Goal: Information Seeking & Learning: Understand process/instructions

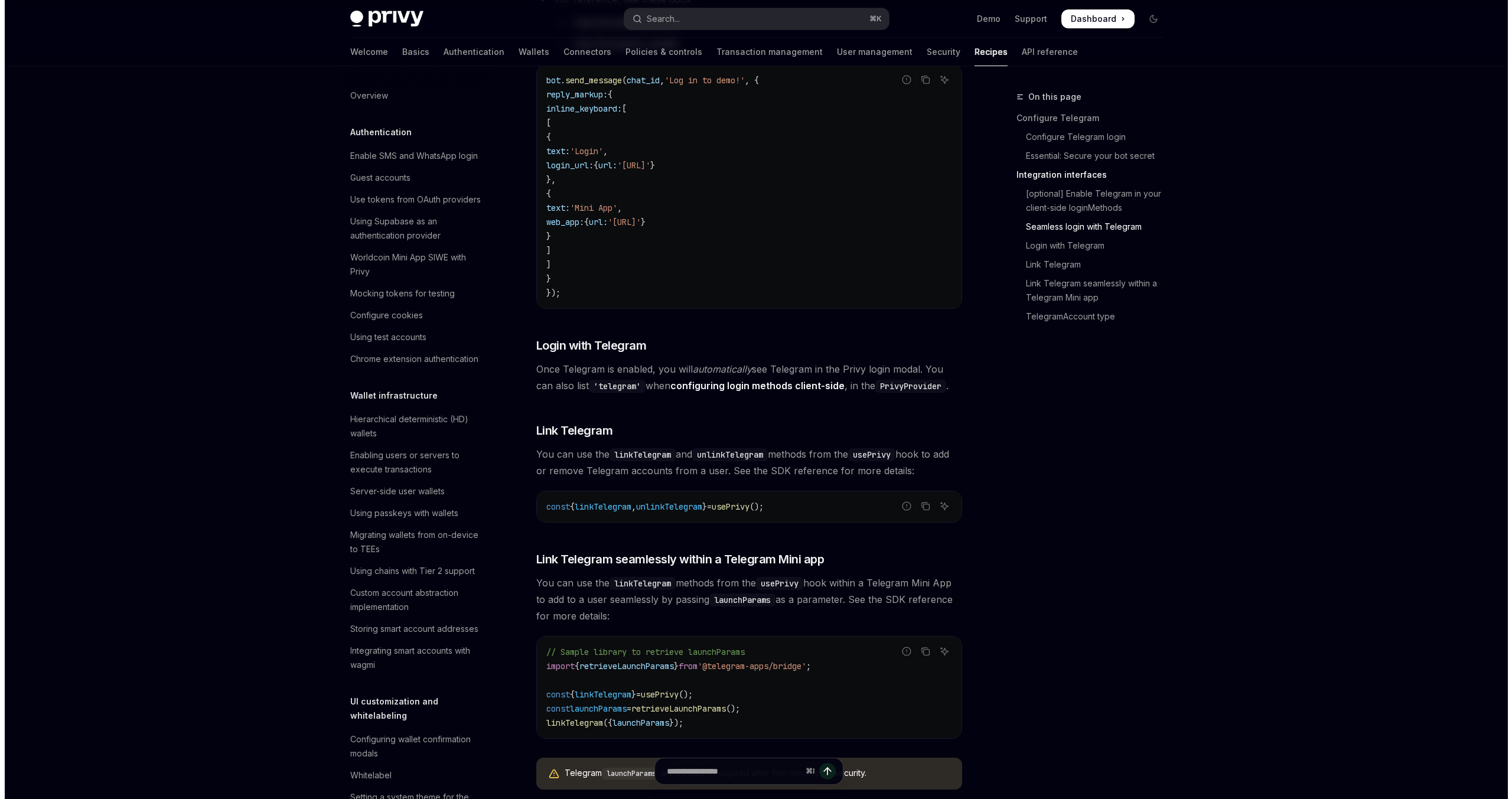
scroll to position [516, 0]
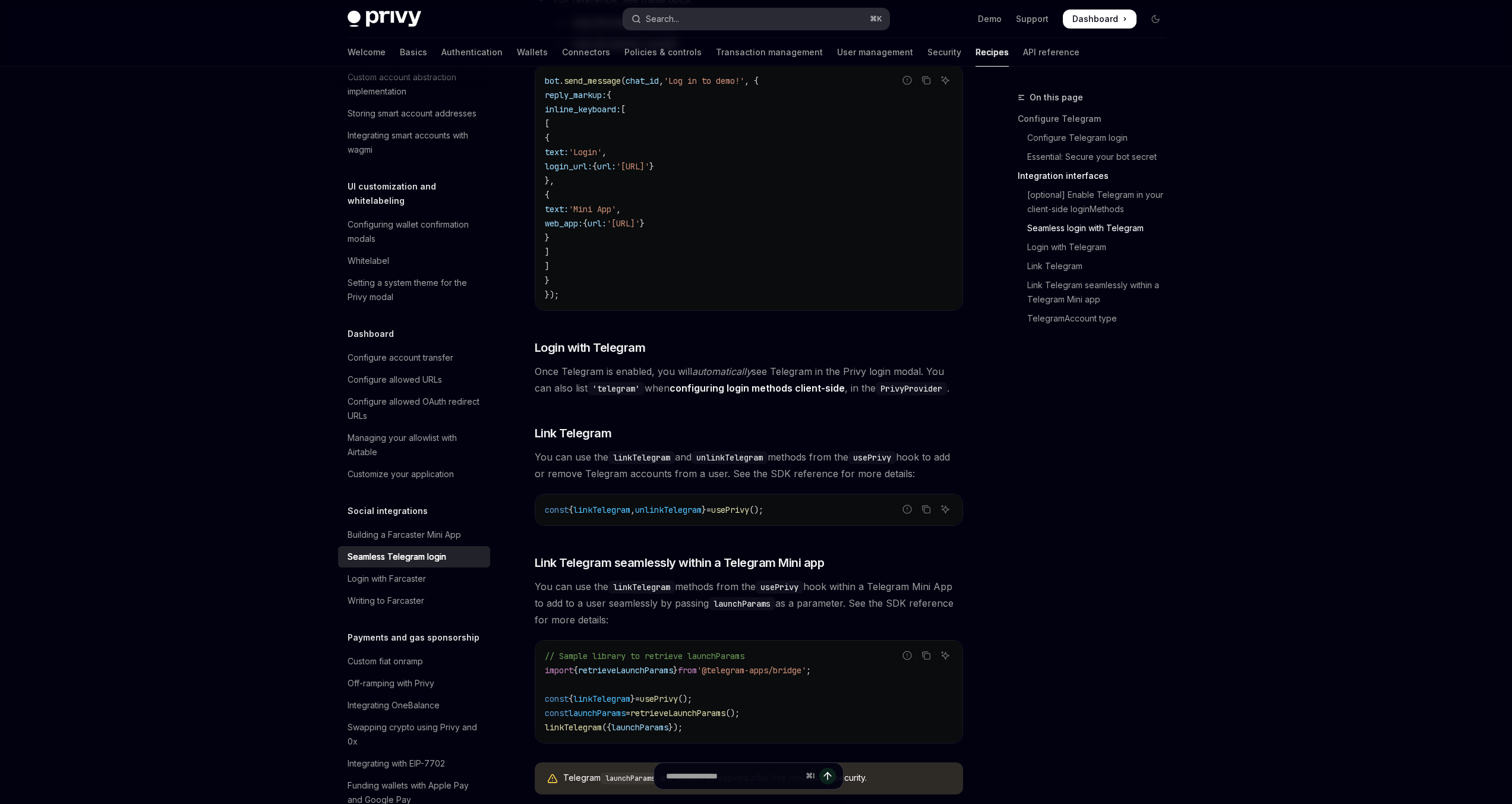
click at [745, 17] on button "Search... ⌘ K" at bounding box center [756, 19] width 266 height 21
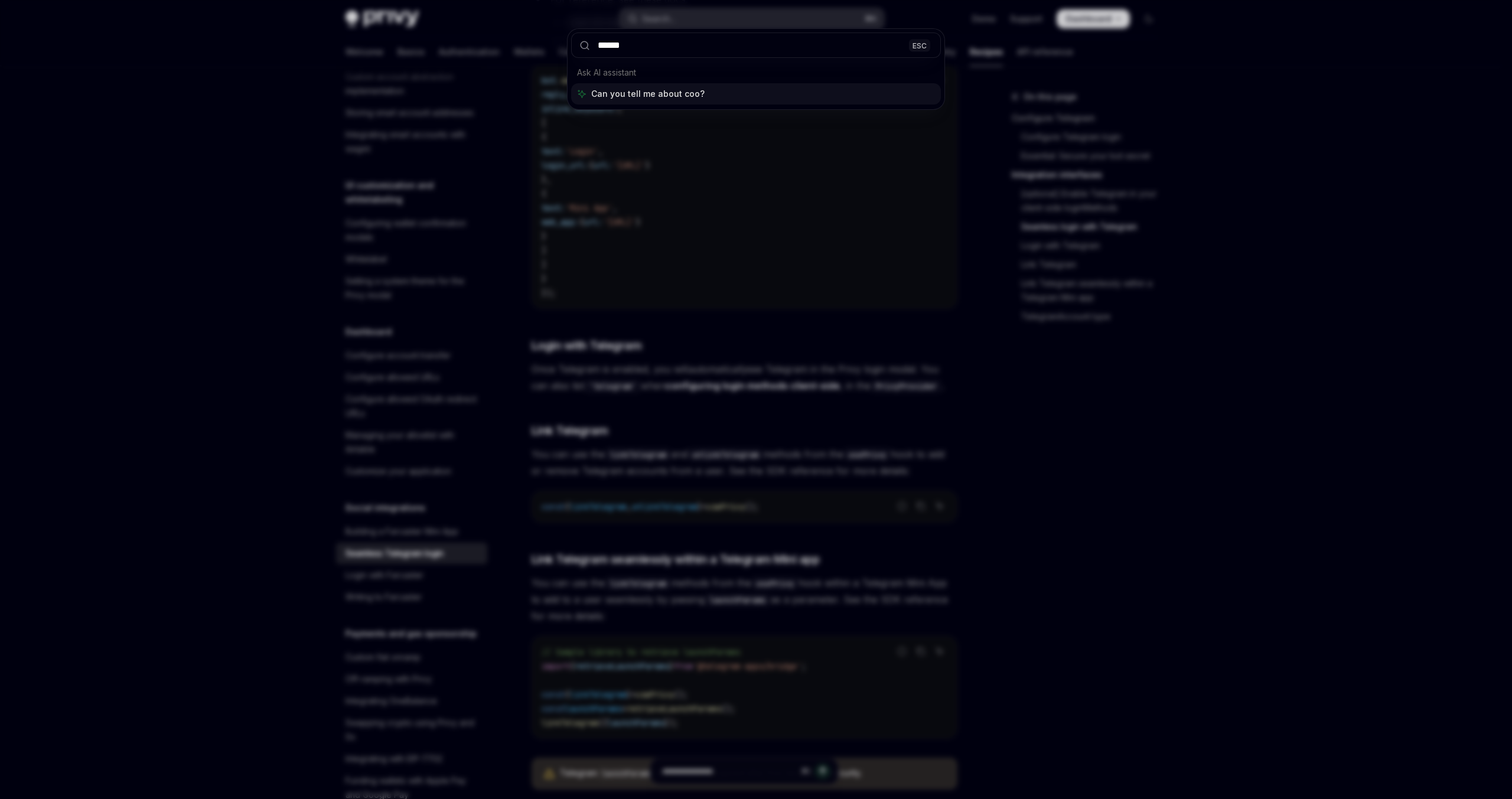
type input "*******"
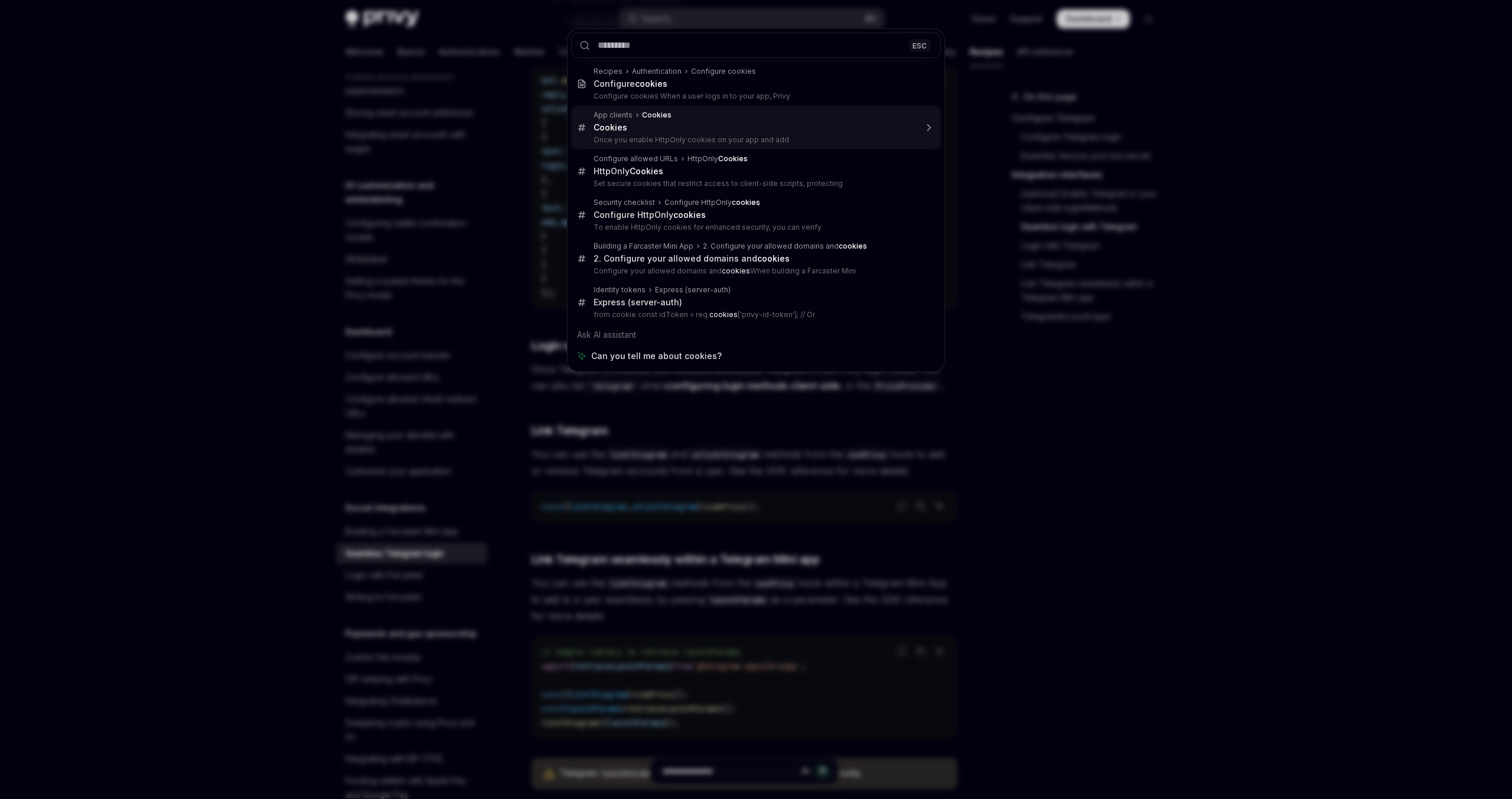
type textarea "*"
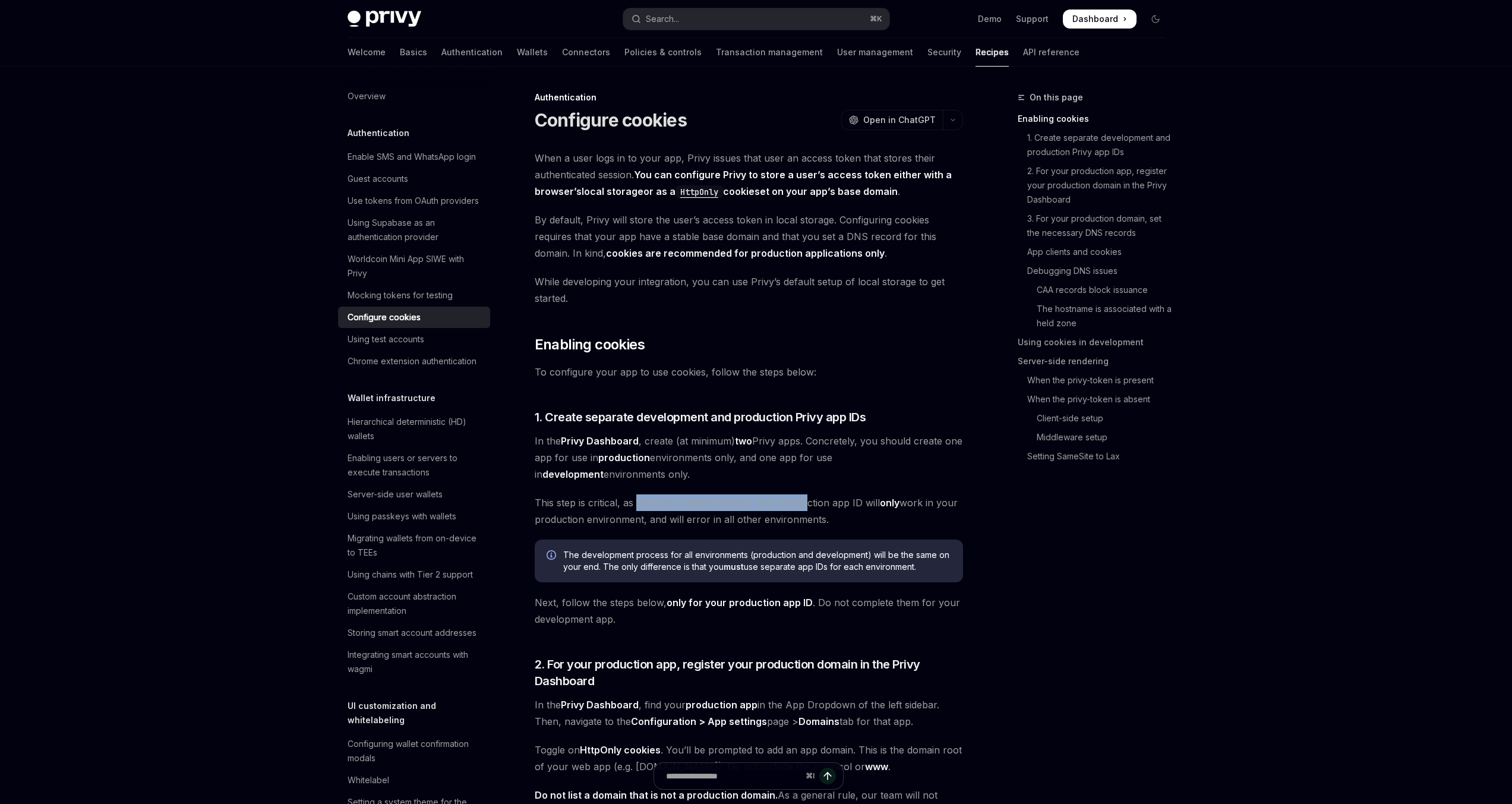
drag, startPoint x: 638, startPoint y: 507, endPoint x: 807, endPoint y: 501, distance: 169.1
click at [807, 501] on span "This step is critical, as once you enable cookies, your production app ID will …" at bounding box center [748, 511] width 428 height 33
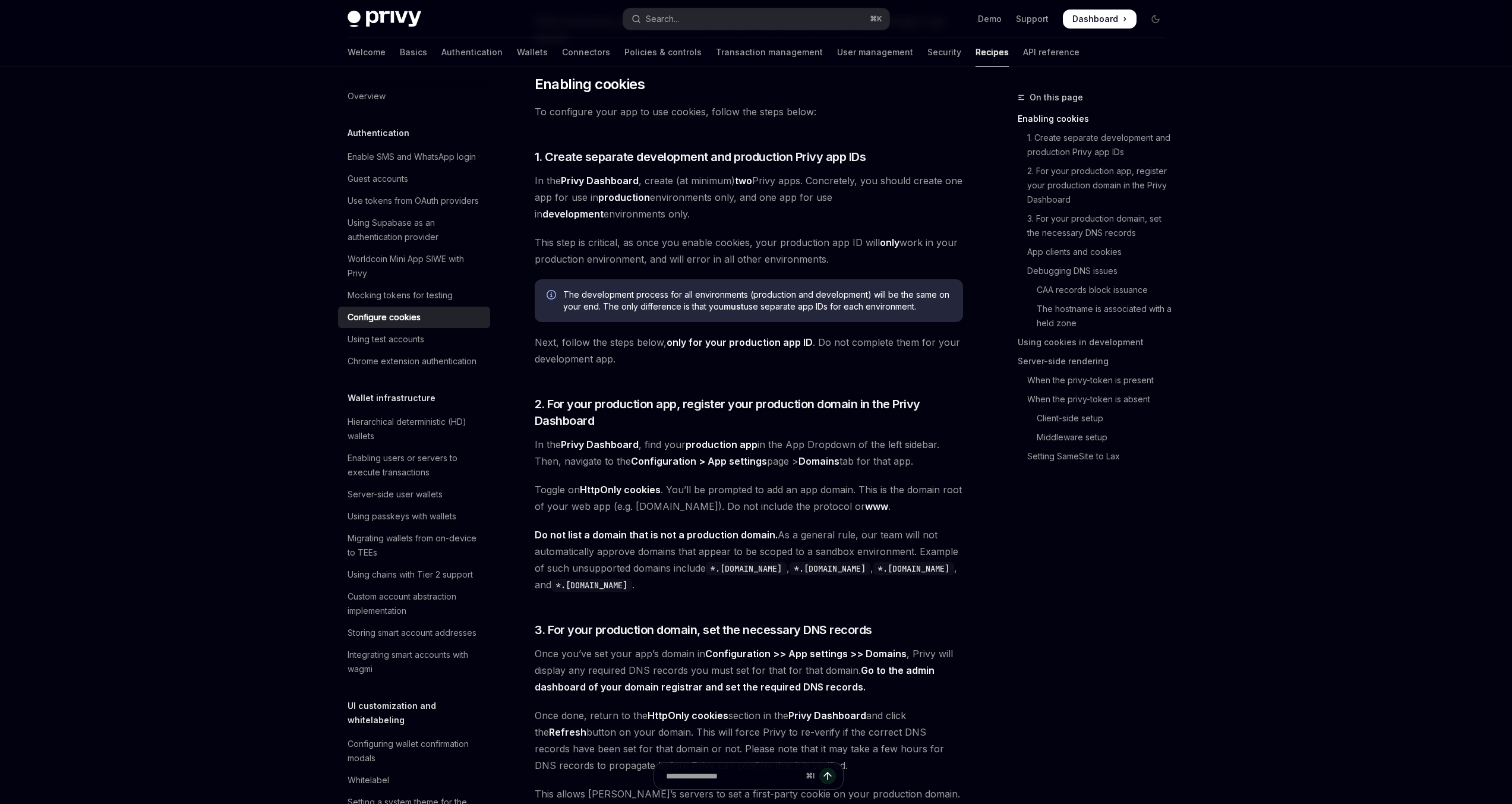
scroll to position [271, 0]
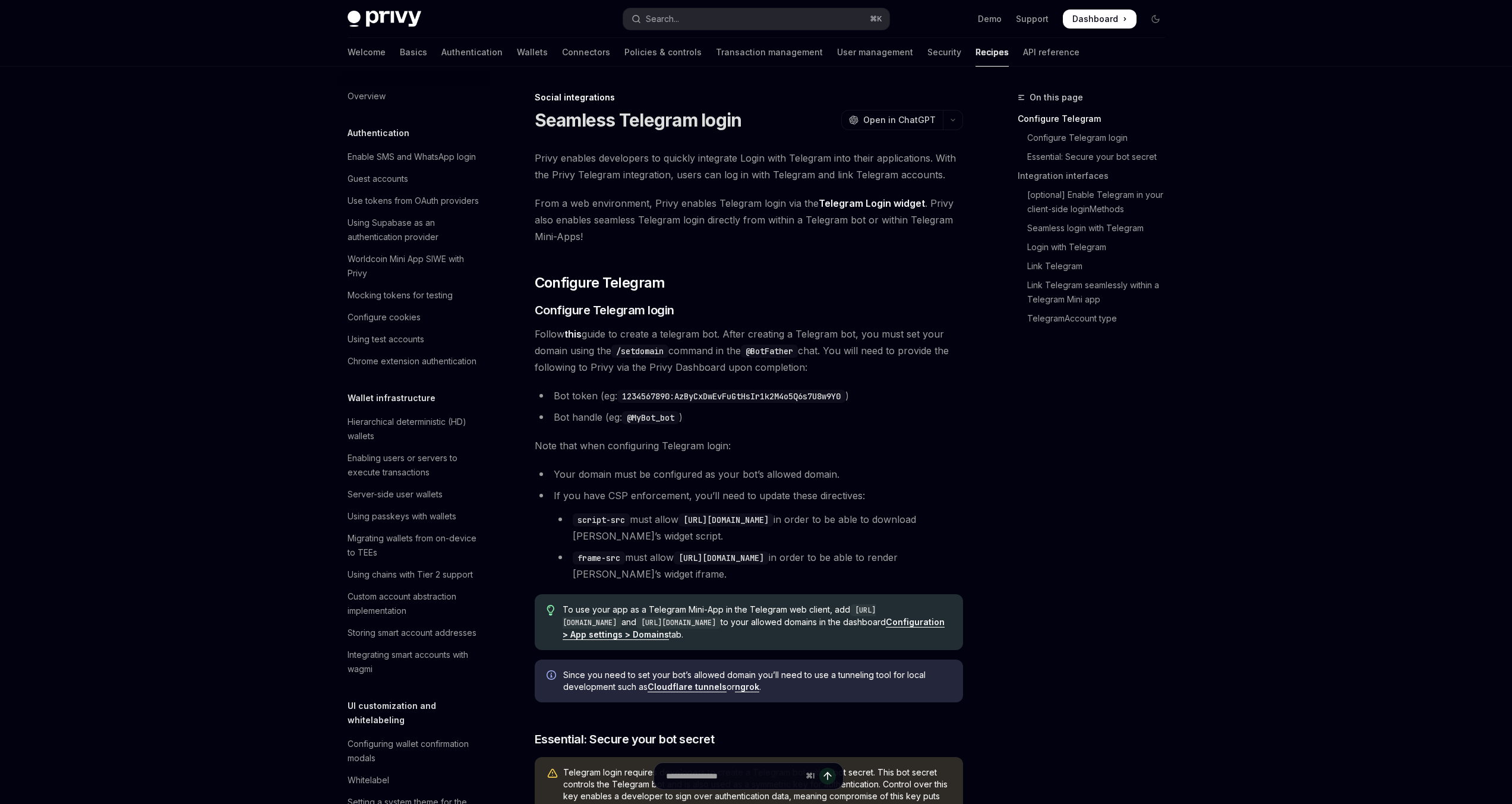
scroll to position [712, 0]
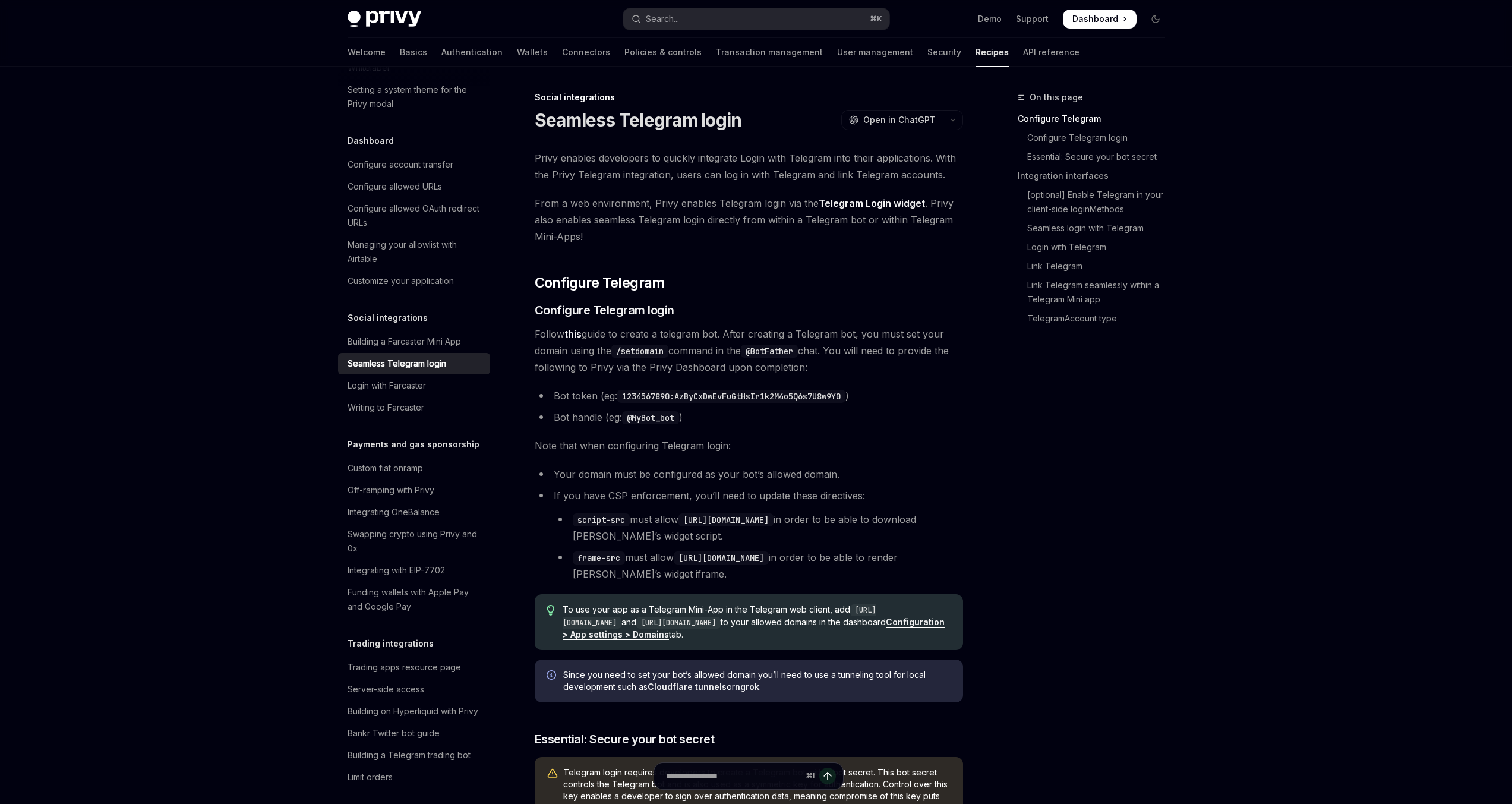
drag, startPoint x: 567, startPoint y: 625, endPoint x: 668, endPoint y: 624, distance: 101.0
click at [668, 624] on code "[URL][DOMAIN_NAME]" at bounding box center [719, 617] width 313 height 24
copy code "[URL][DOMAIN_NAME]"
drag, startPoint x: 698, startPoint y: 621, endPoint x: 801, endPoint y: 619, distance: 103.0
click at [720, 619] on code "[URL][DOMAIN_NAME]" at bounding box center [678, 623] width 84 height 12
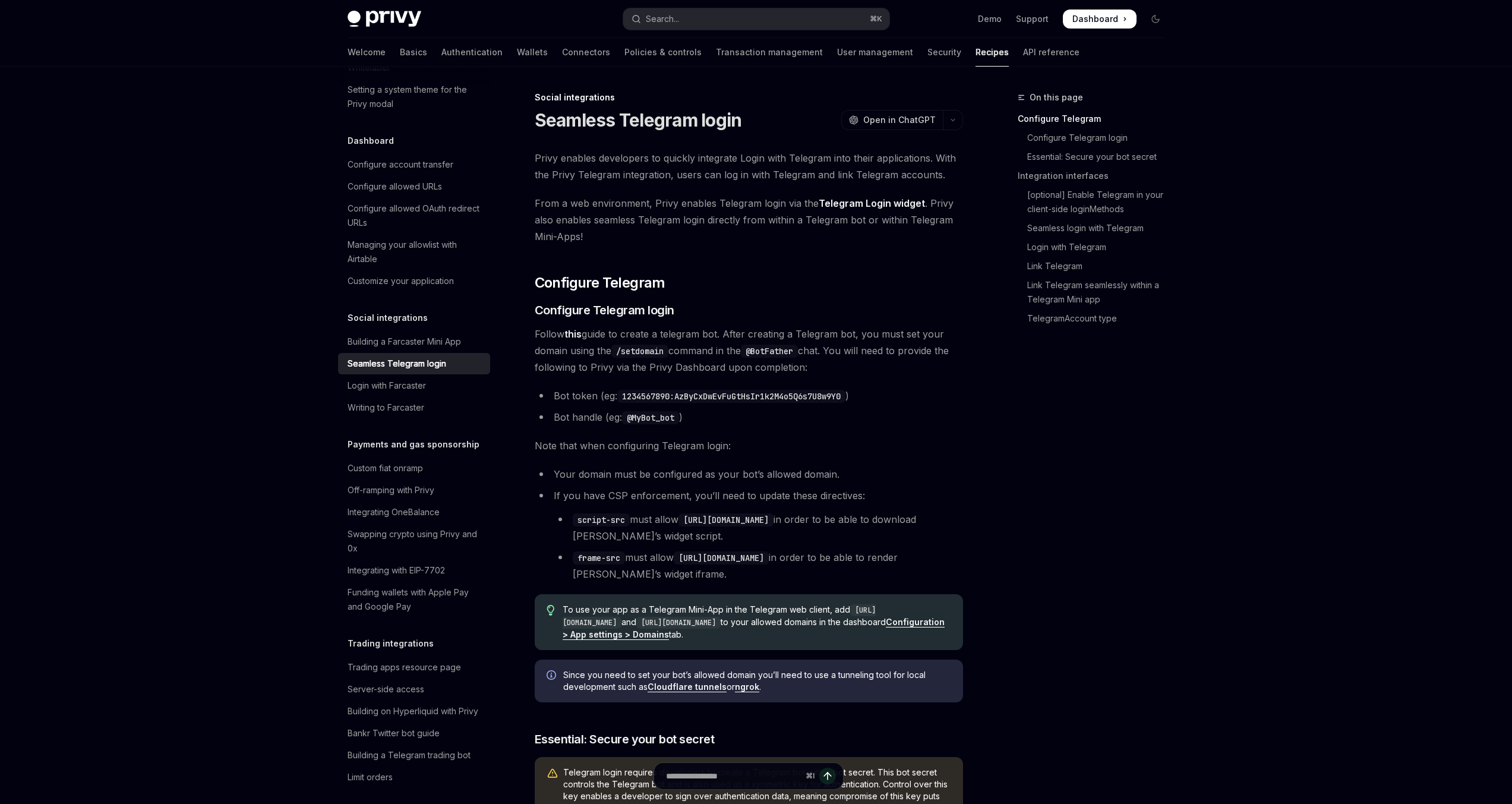
copy code "[URL][DOMAIN_NAME]"
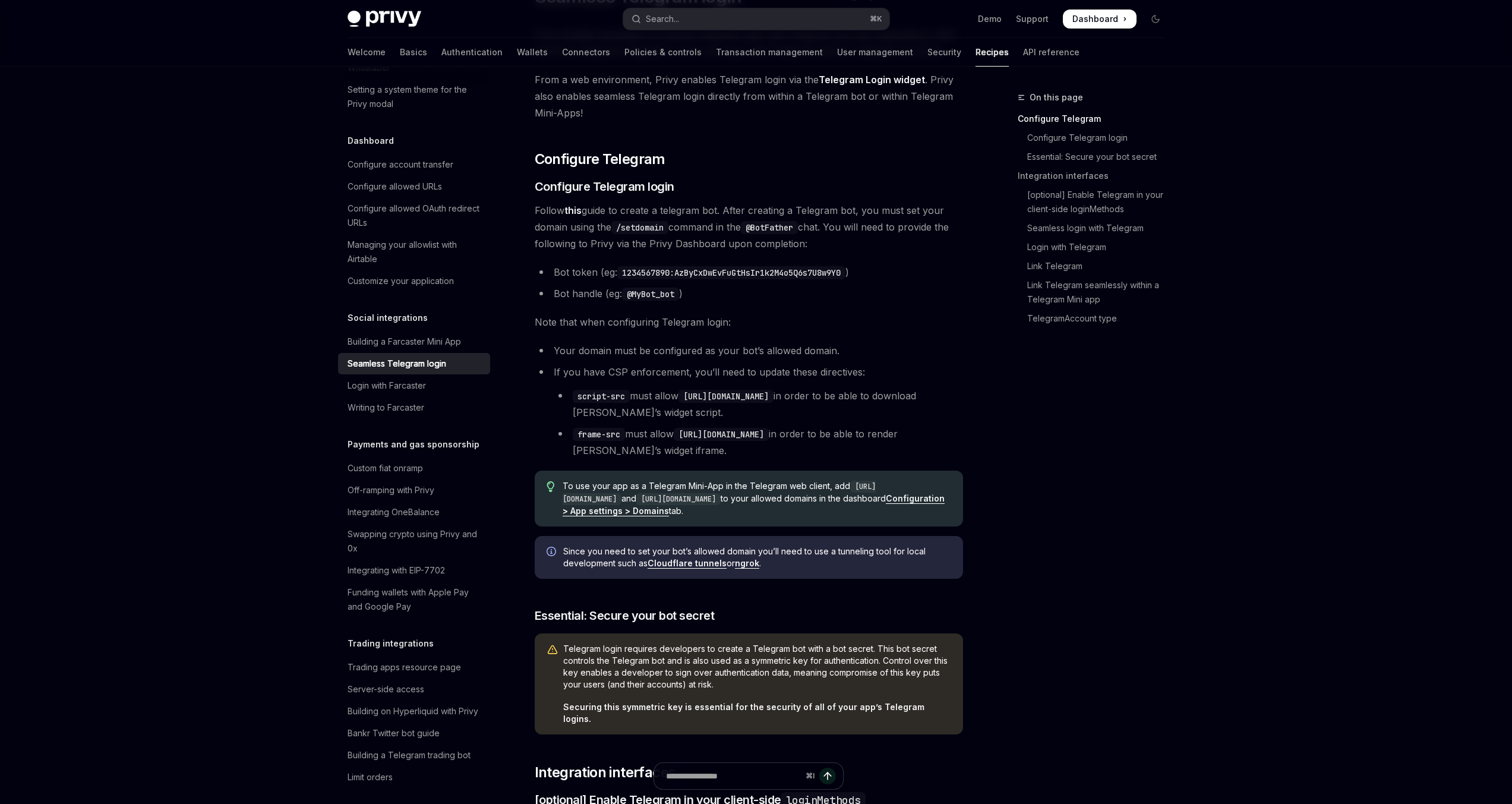
scroll to position [142, 0]
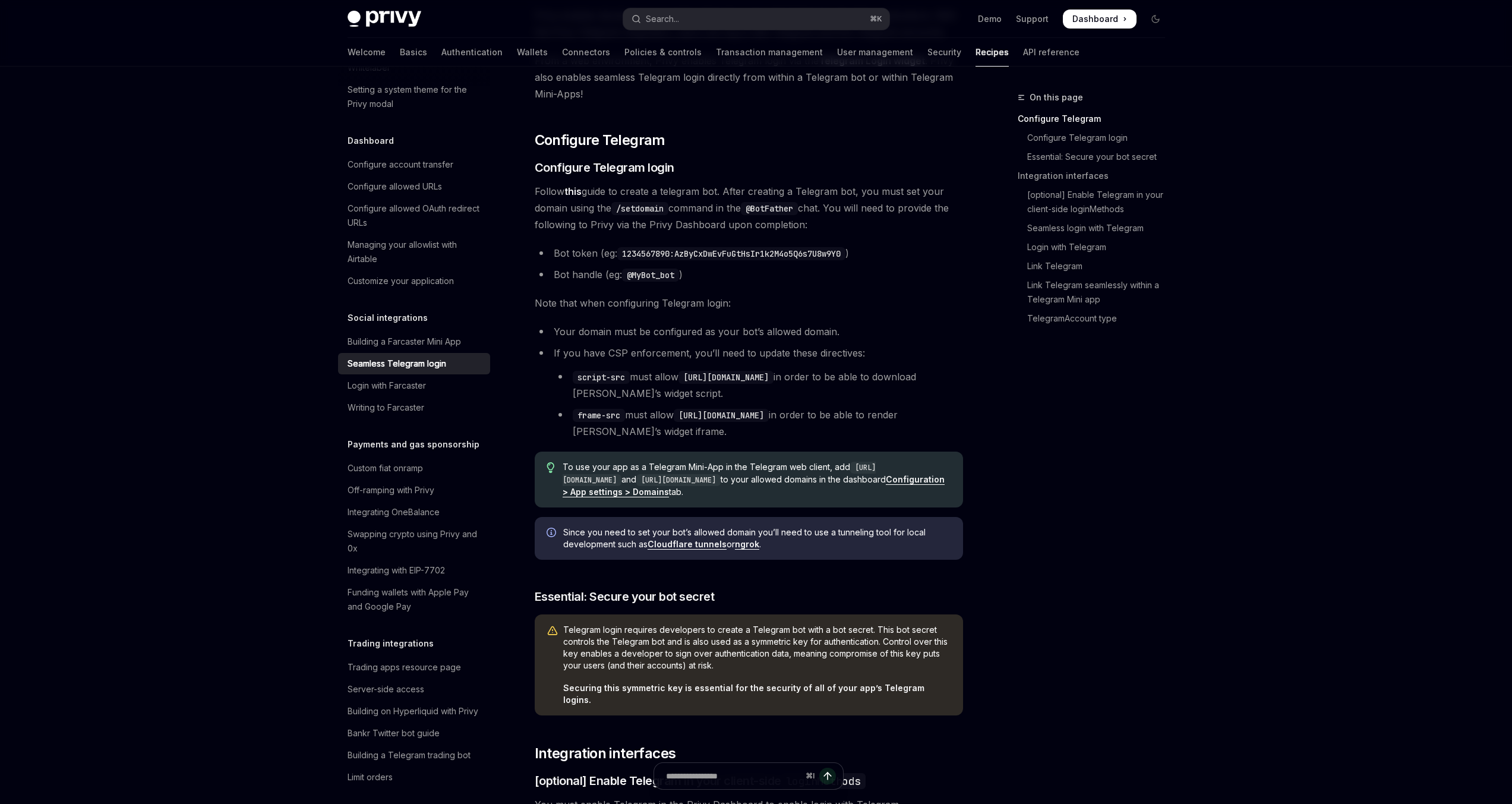
click at [720, 474] on code "[URL][DOMAIN_NAME]" at bounding box center [678, 480] width 84 height 12
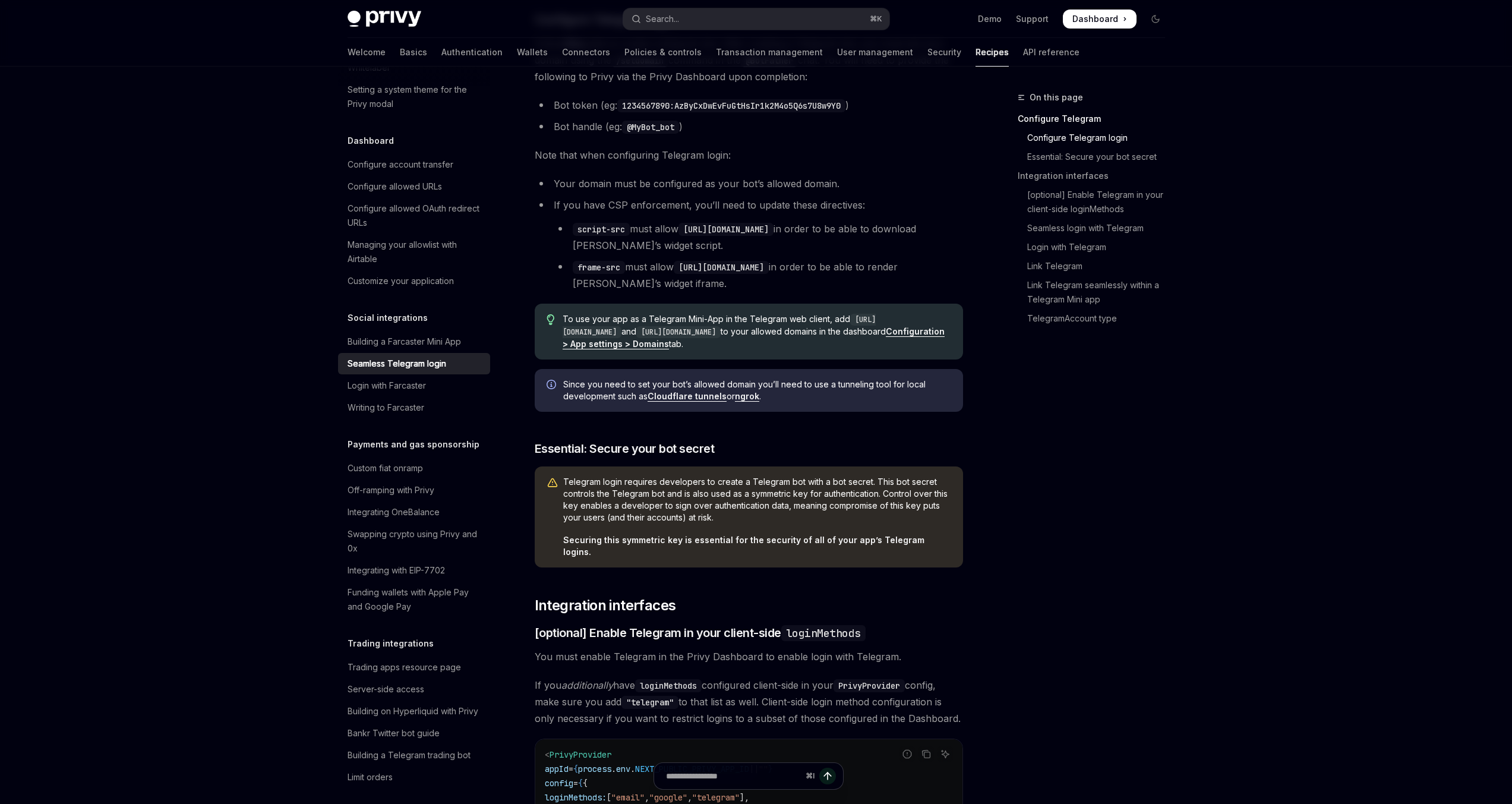
scroll to position [13, 0]
